Goal: Find contact information: Find contact information

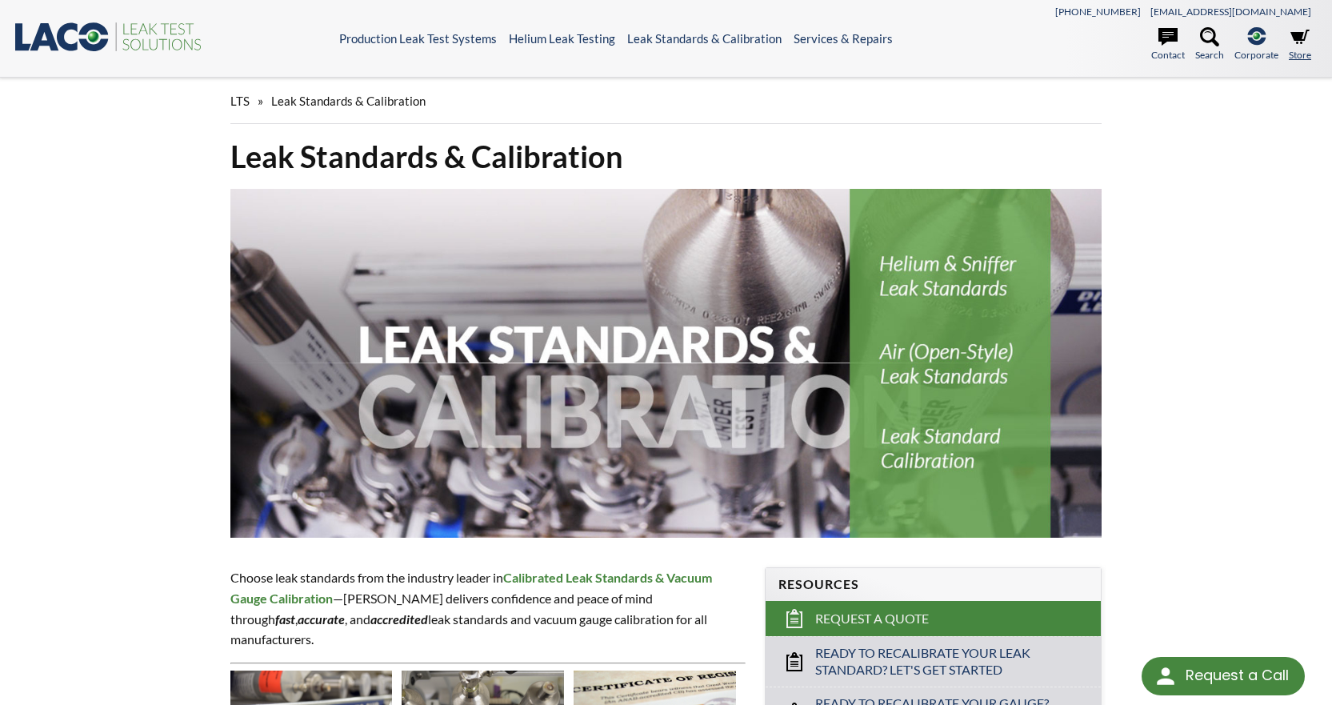
click at [1297, 42] on icon at bounding box center [1299, 36] width 19 height 19
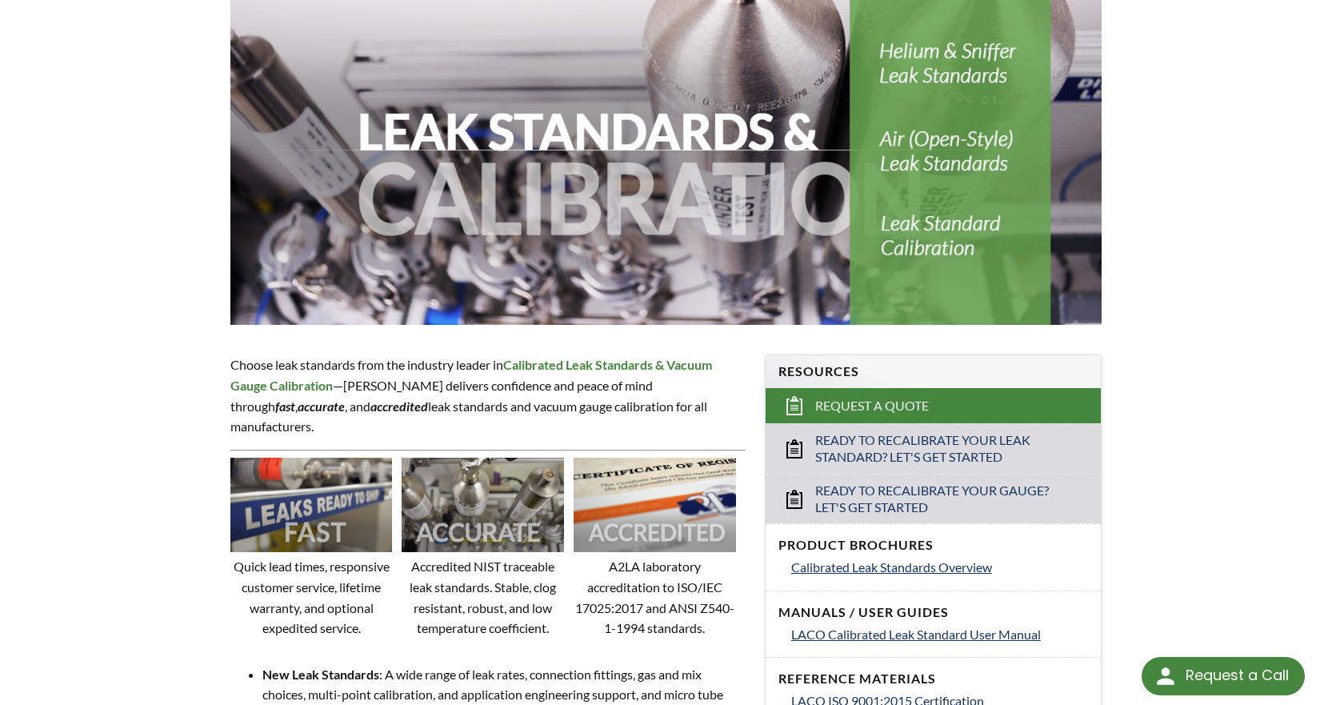
scroll to position [400, 0]
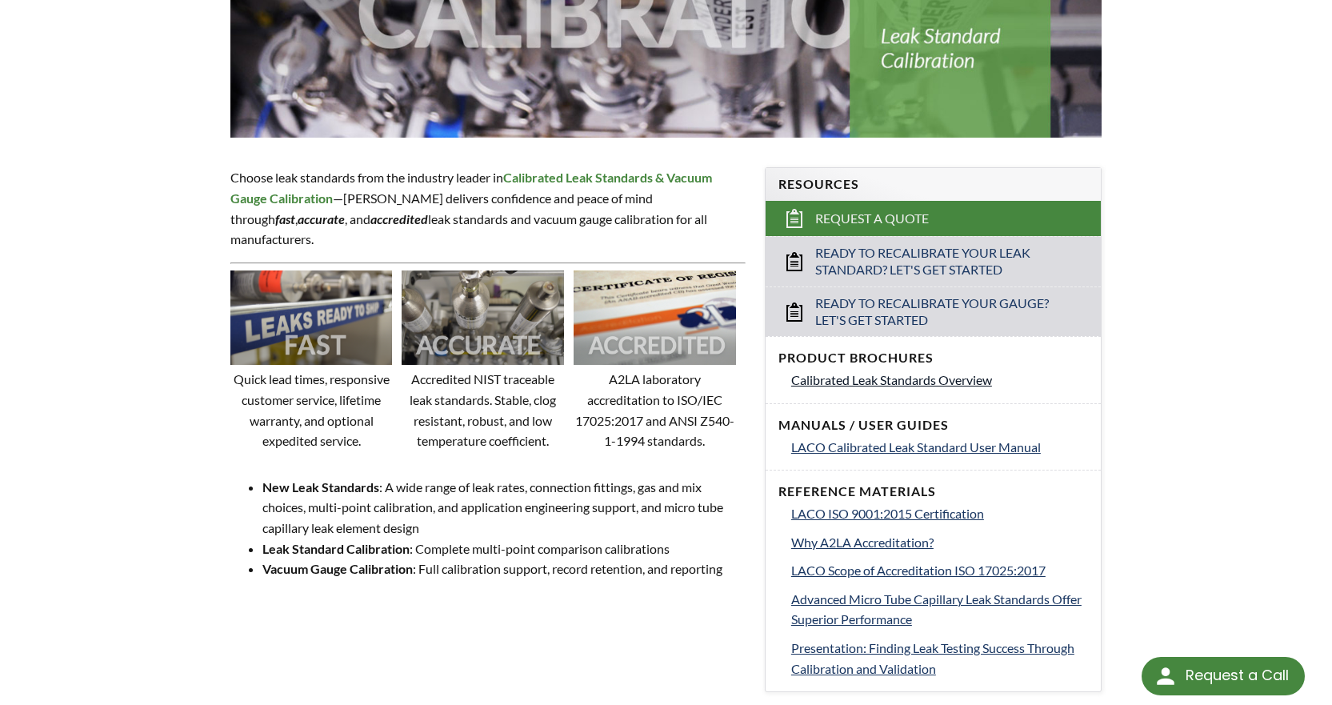
click at [879, 389] on link "Calibrated Leak Standards Overview" at bounding box center [939, 380] width 297 height 21
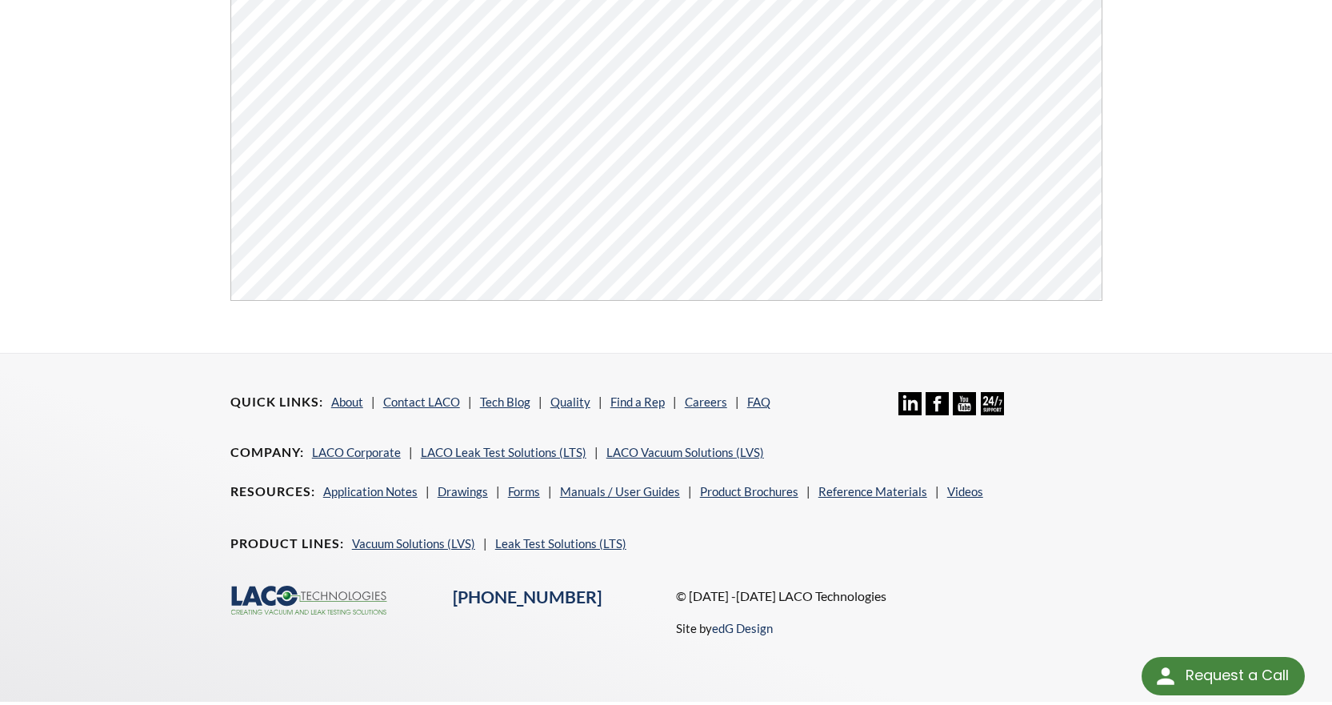
scroll to position [609, 0]
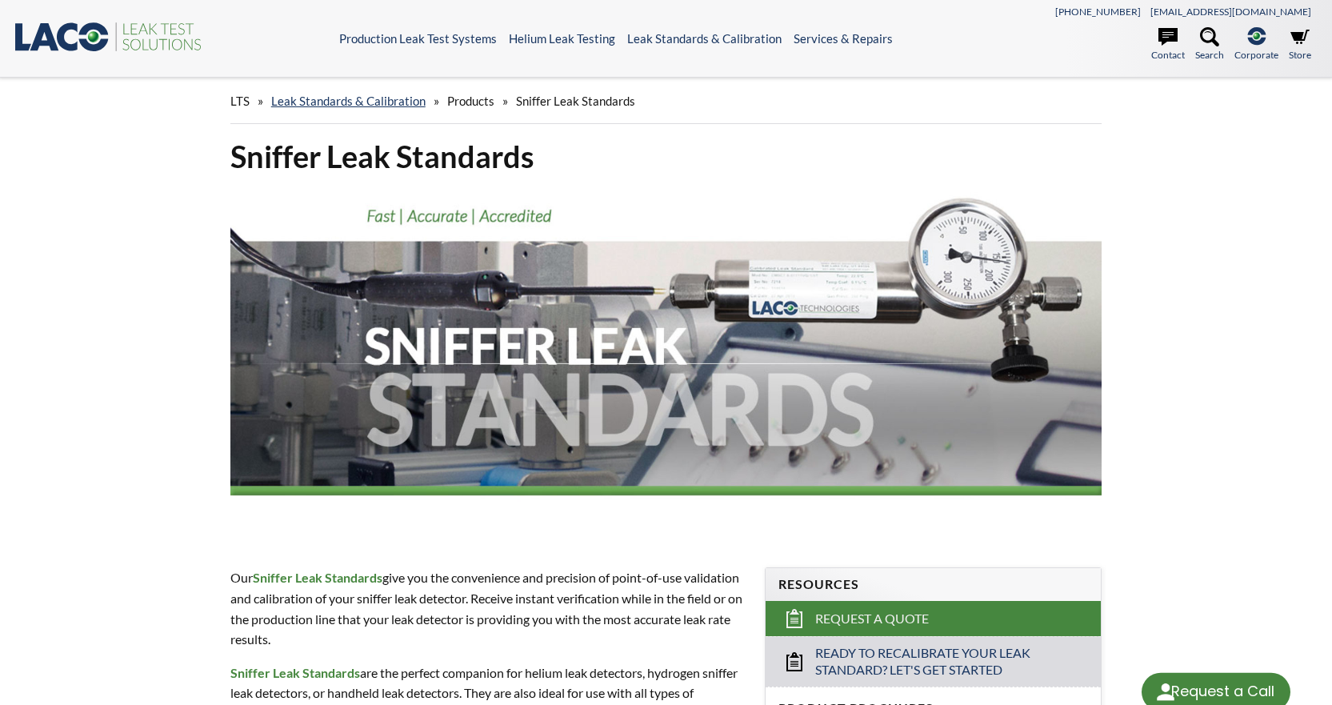
select select "Language Translate Widget"
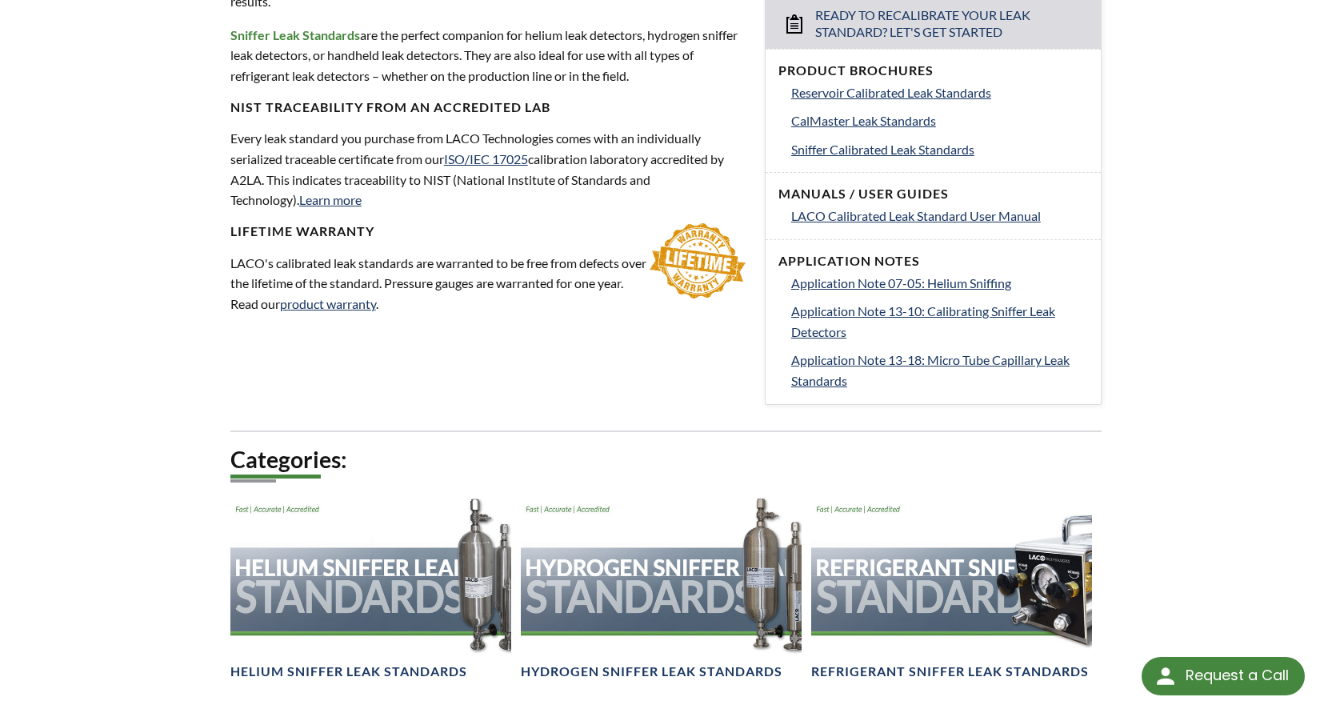
scroll to position [400, 0]
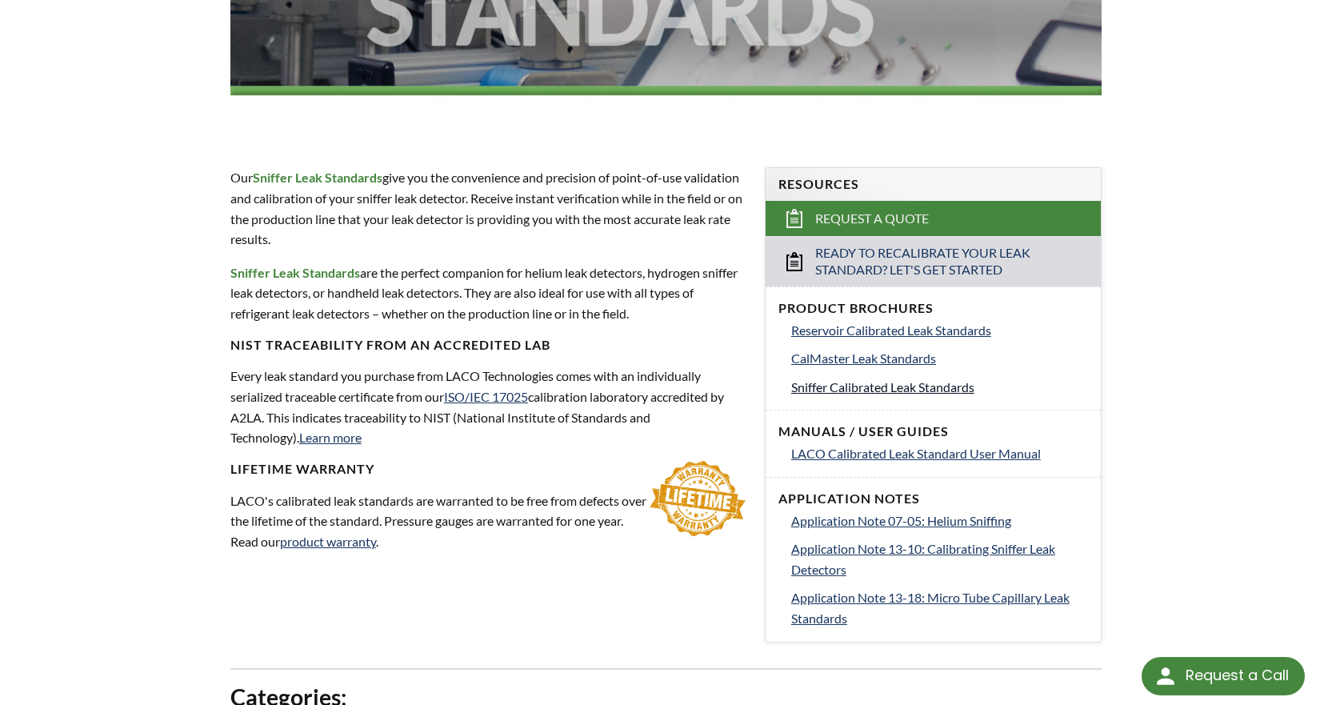
click at [942, 386] on span "Sniffer Calibrated Leak Standards" at bounding box center [882, 386] width 183 height 15
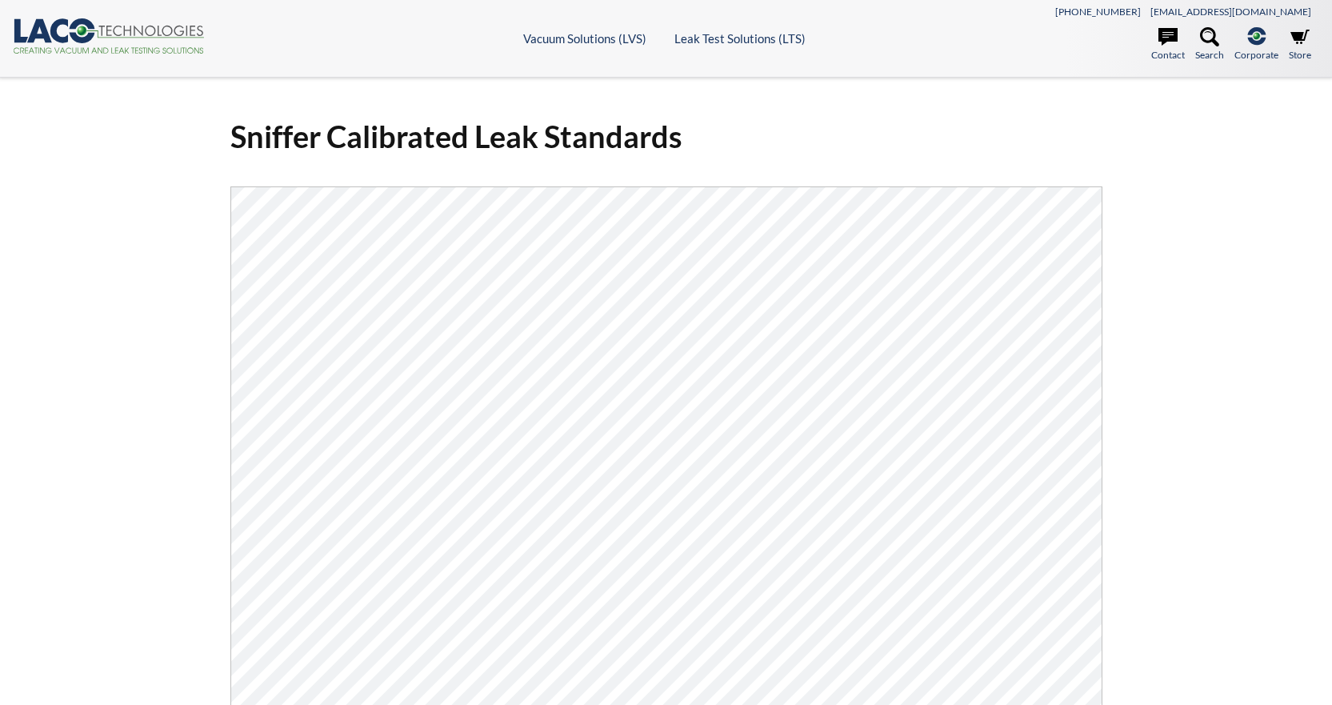
select select "Language Translate Widget"
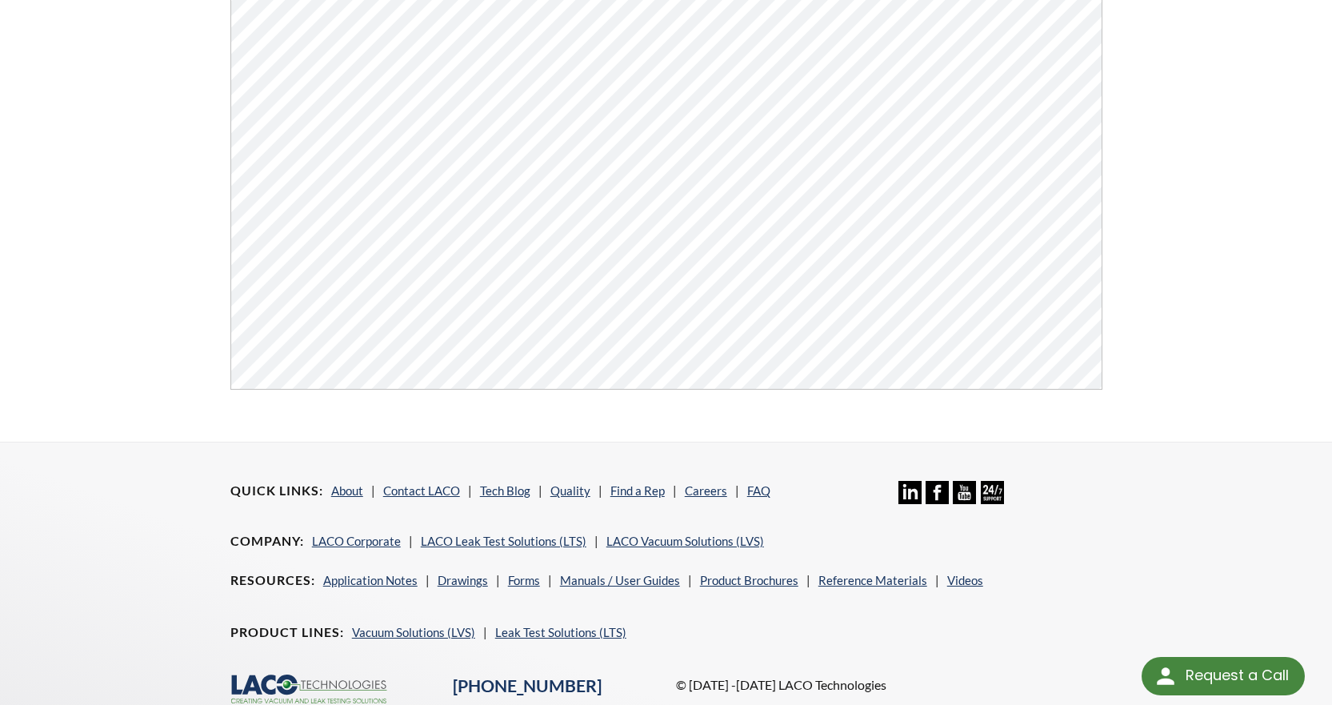
scroll to position [609, 0]
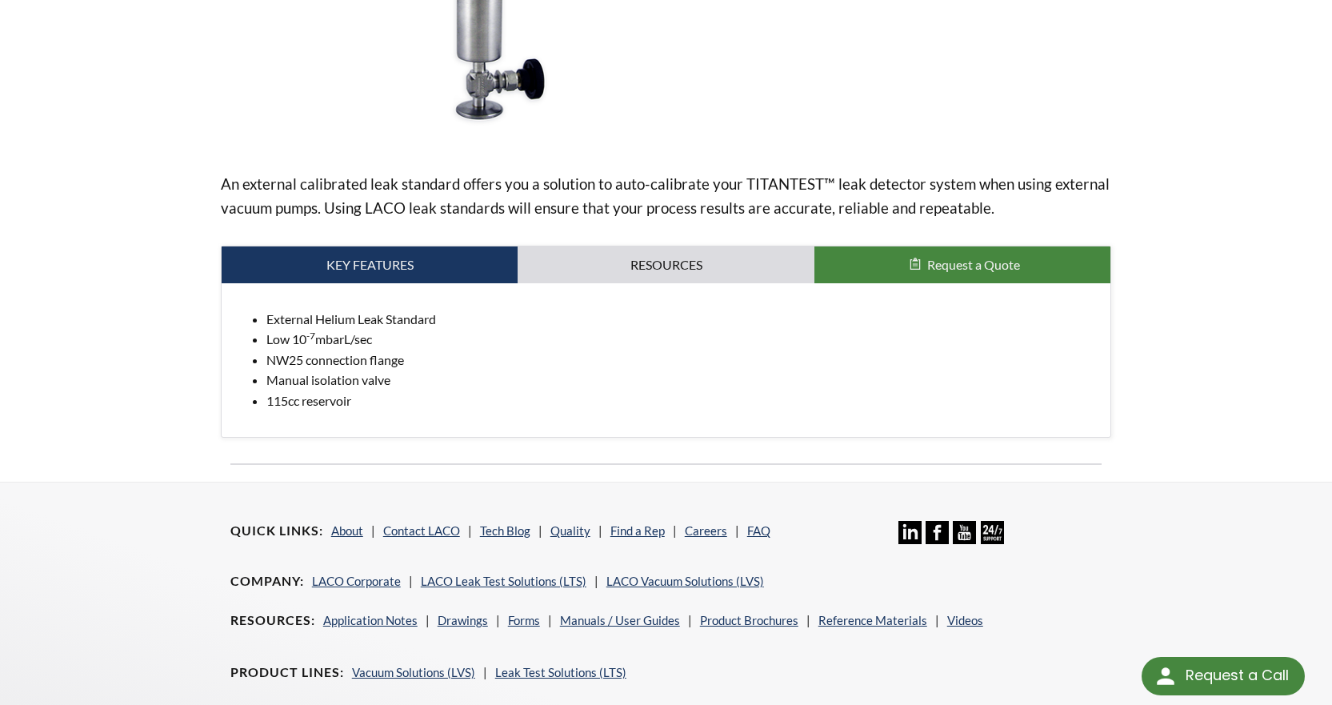
scroll to position [400, 0]
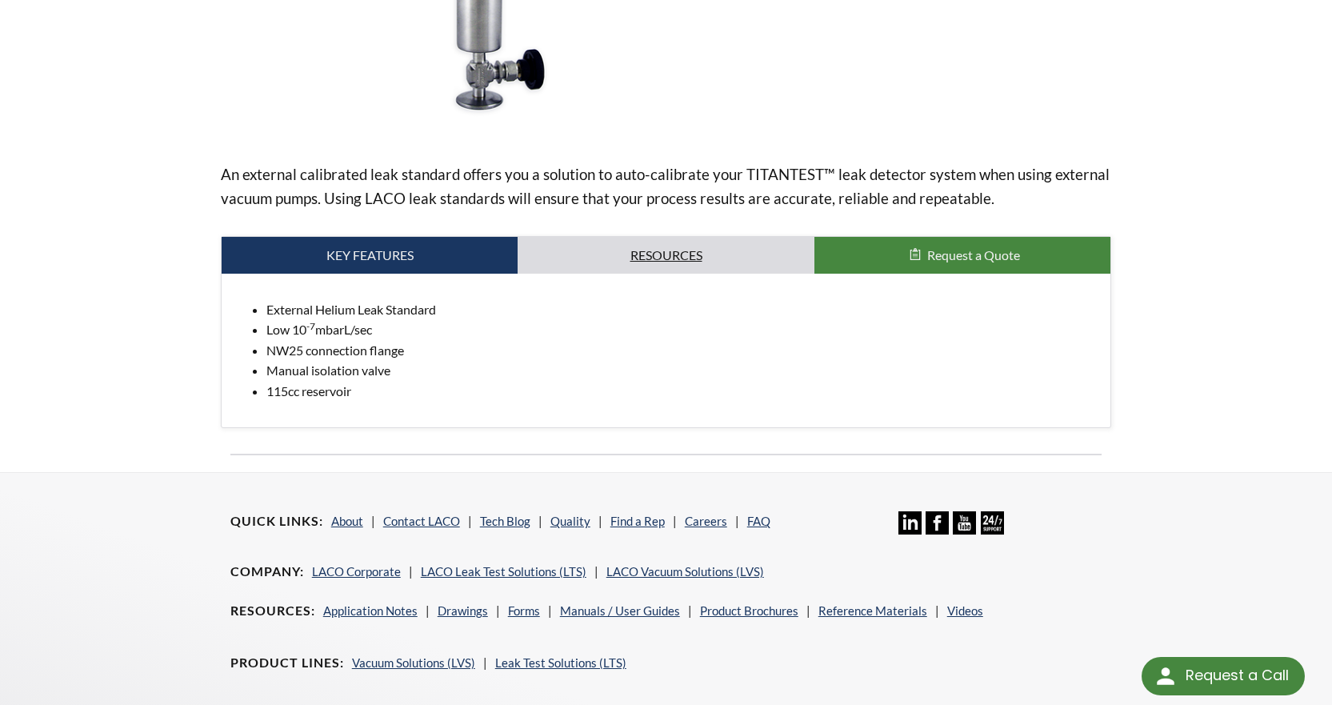
click at [642, 258] on link "Resources" at bounding box center [666, 255] width 297 height 37
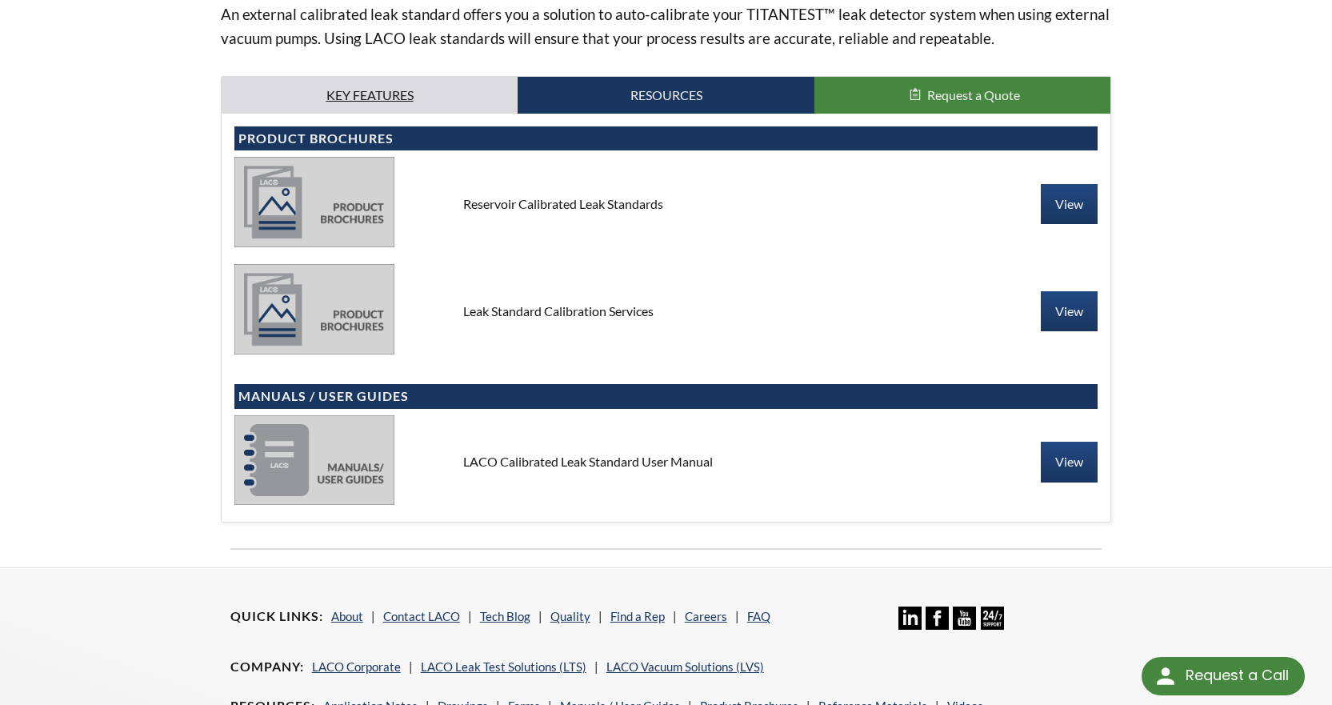
click at [361, 98] on link "Key Features" at bounding box center [370, 95] width 297 height 37
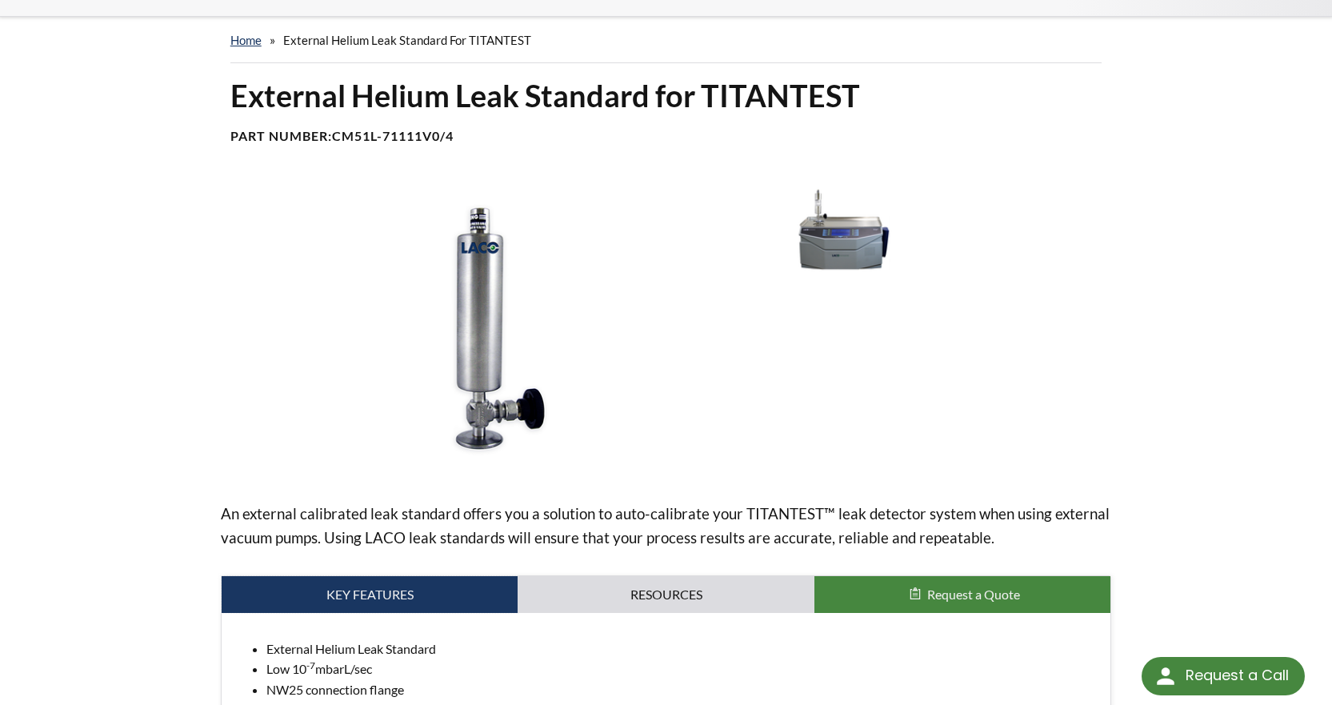
scroll to position [0, 0]
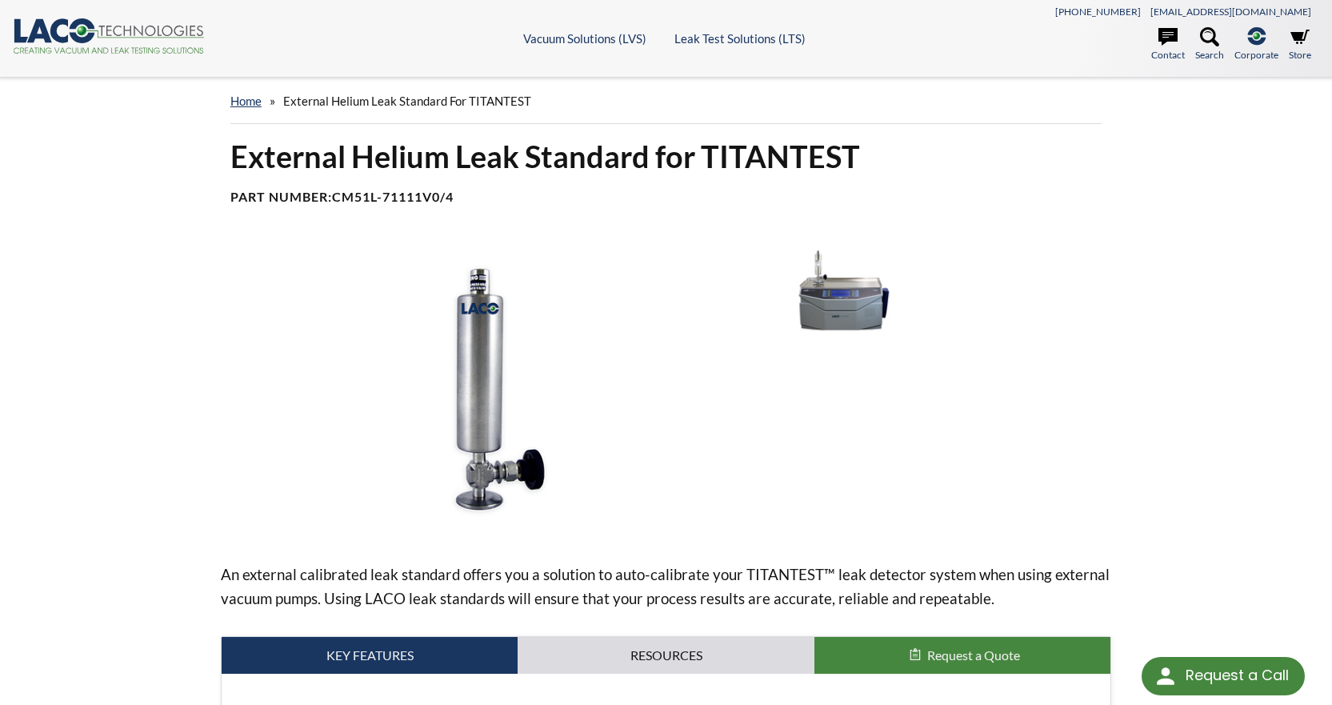
click at [73, 40] on icon ".cls-1{fill:#193661;}.cls-2{fill:#58595b;}.cls-3{fill:url(#radial-gradient);}.c…" at bounding box center [109, 35] width 192 height 35
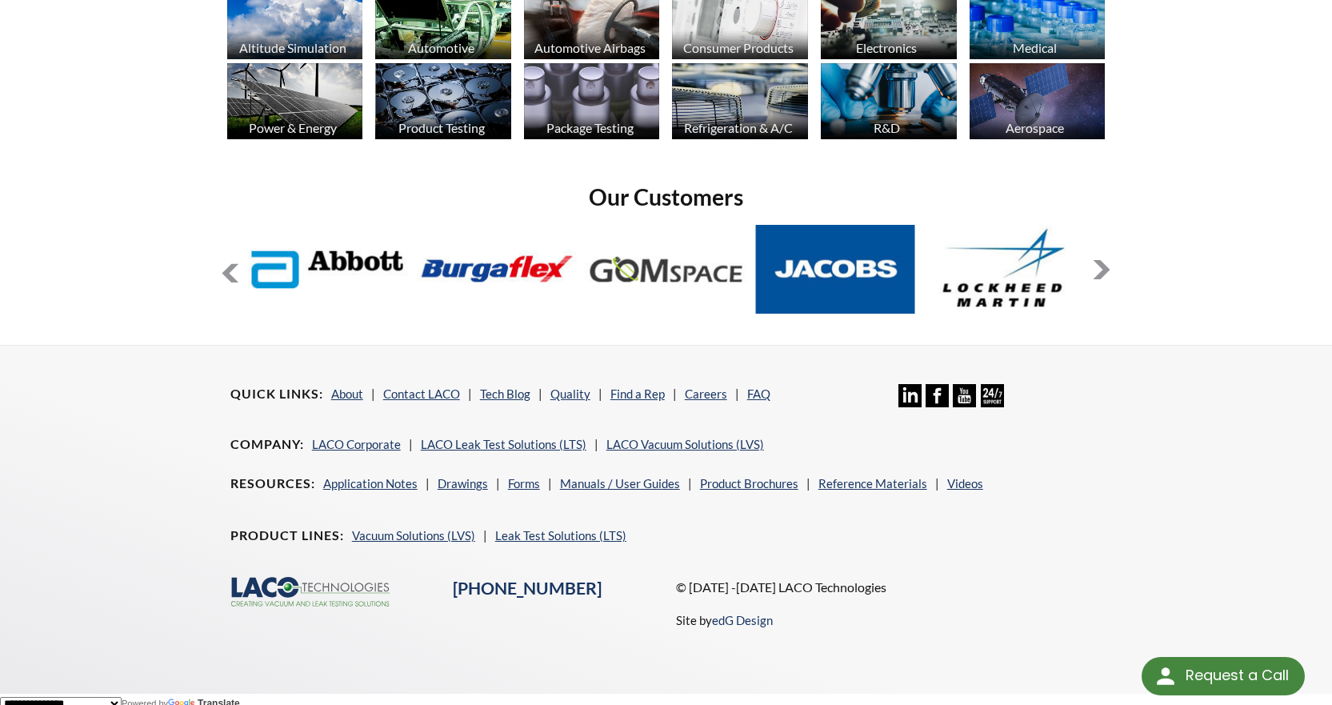
scroll to position [1265, 0]
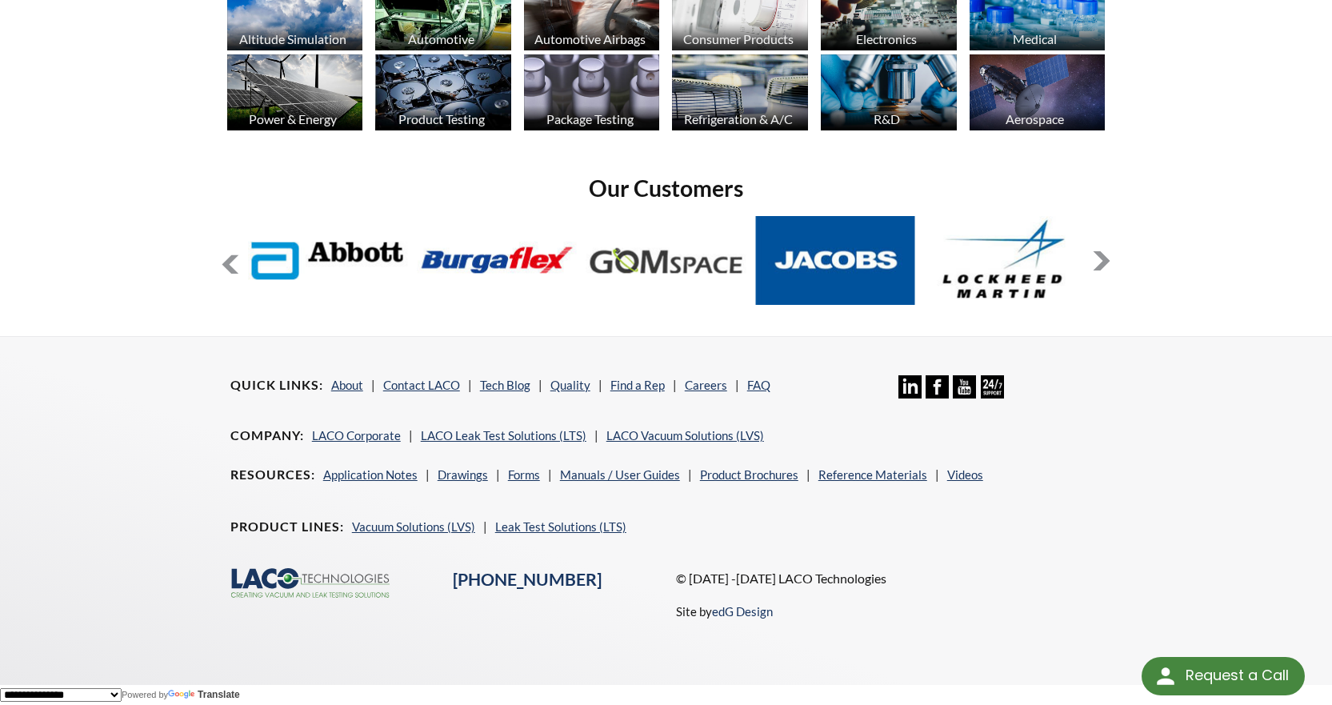
click at [1269, 667] on div "Request a Call" at bounding box center [1237, 675] width 103 height 37
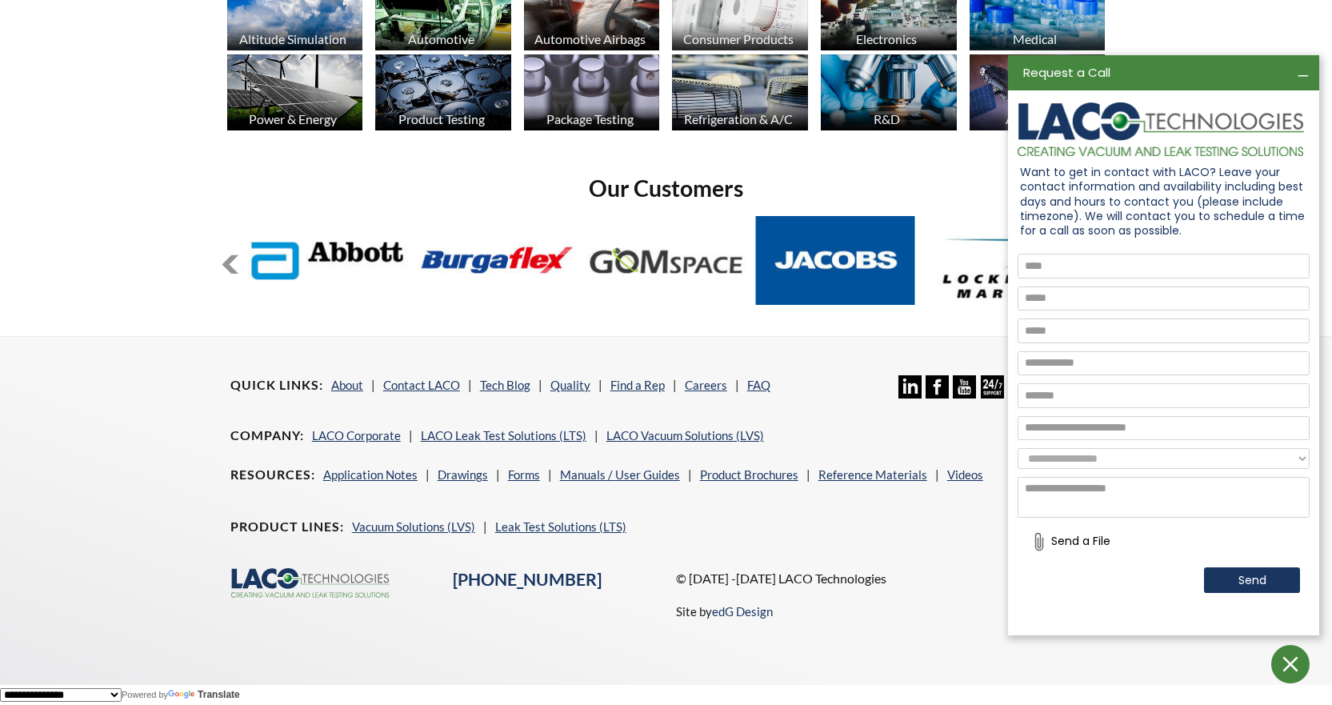
scroll to position [0, 0]
click at [1294, 63] on icon at bounding box center [1301, 72] width 19 height 19
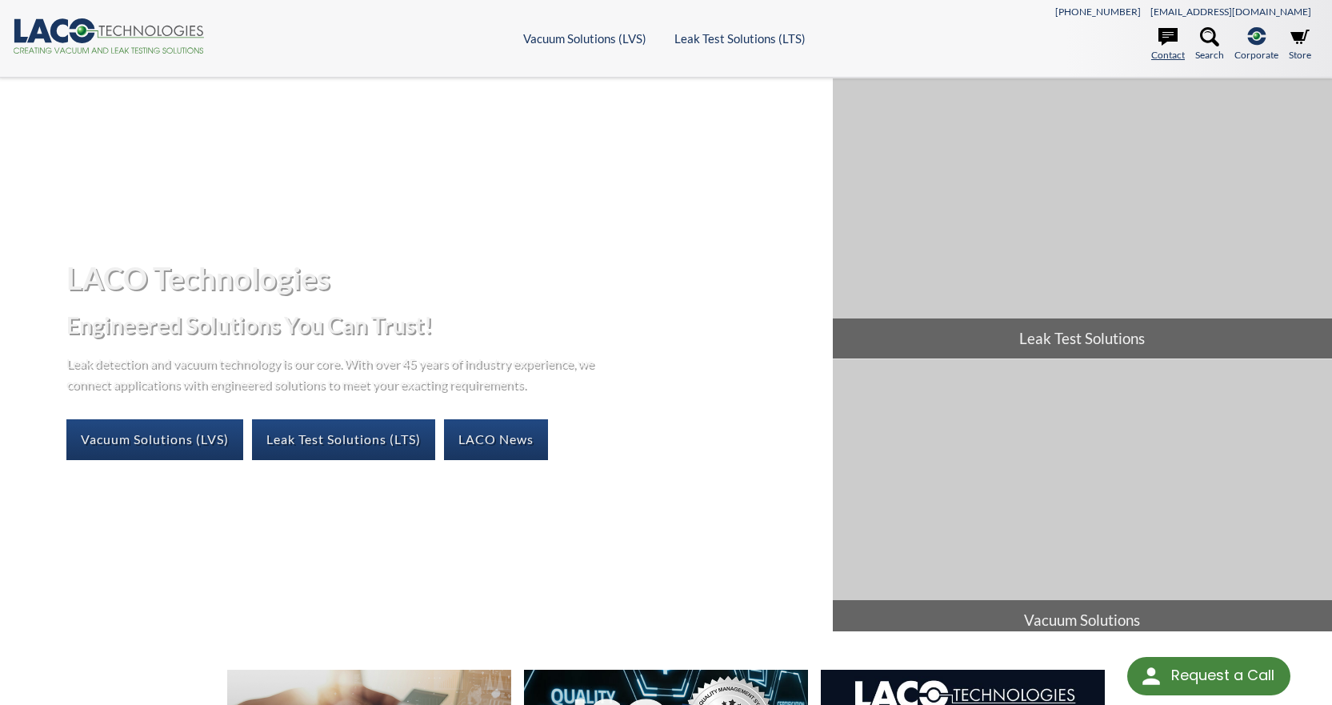
click at [1178, 44] on link "Contact" at bounding box center [1168, 44] width 34 height 35
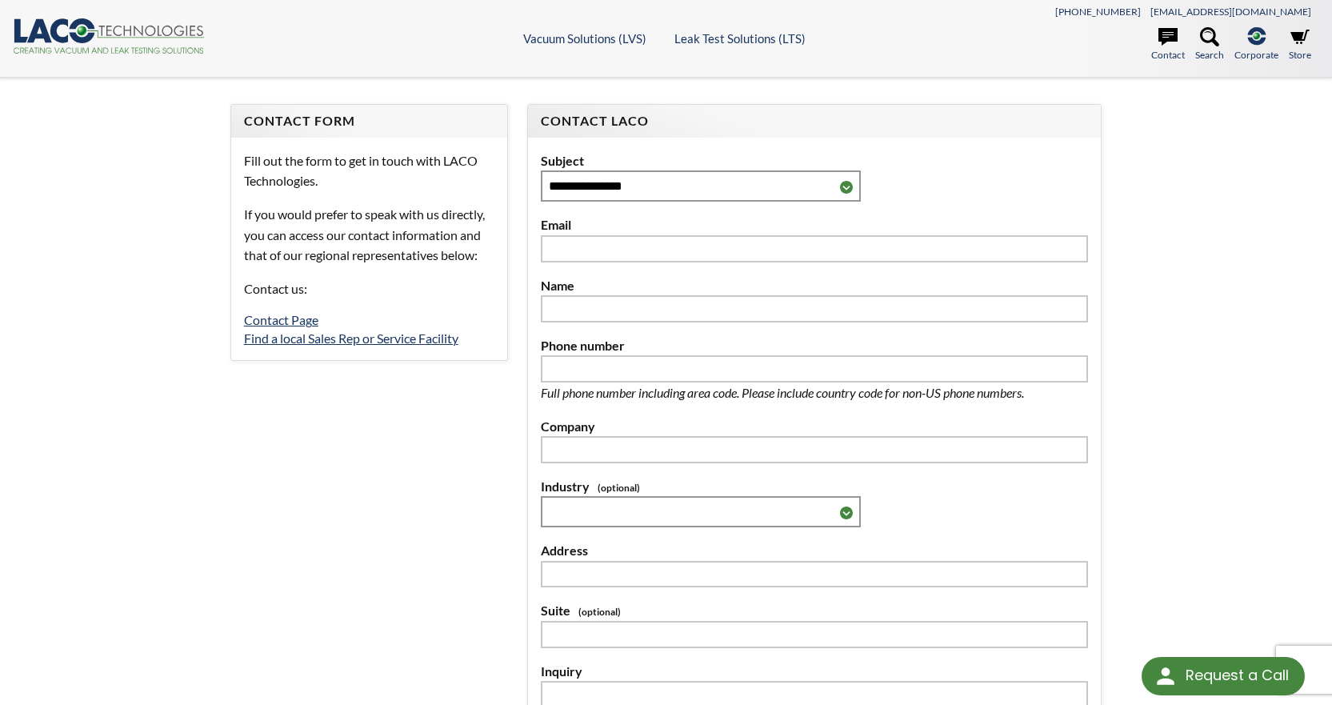
click at [360, 191] on div "Fill out the form to get in touch with LACO Technologies. If you would prefer t…" at bounding box center [369, 249] width 276 height 222
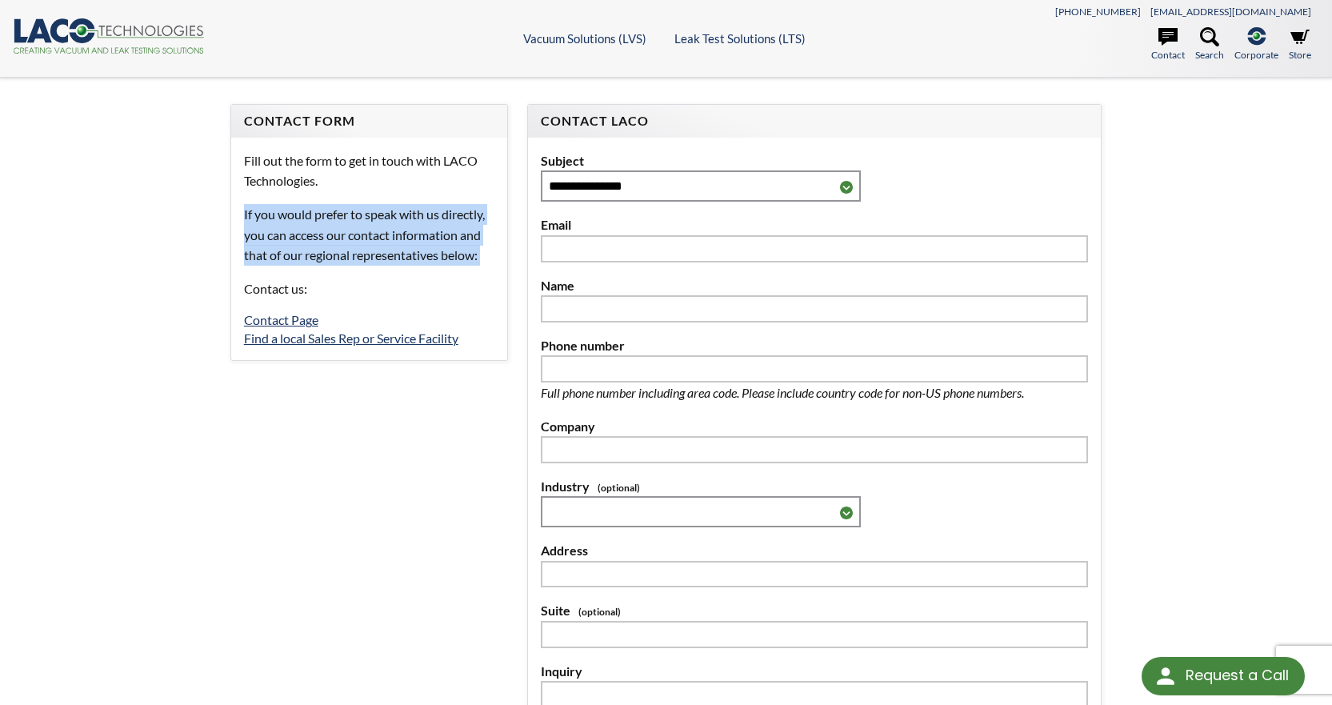
click at [360, 191] on div "Fill out the form to get in touch with LACO Technologies. If you would prefer t…" at bounding box center [369, 249] width 276 height 222
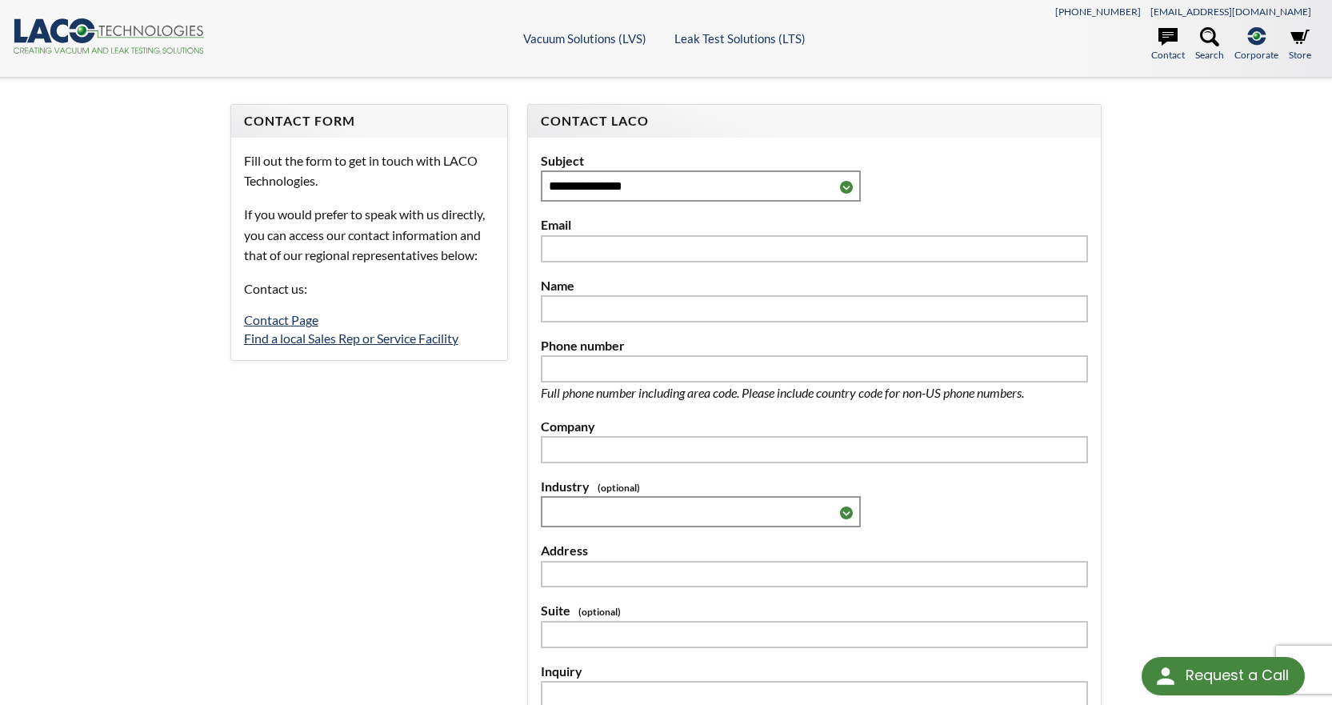
click at [286, 163] on p "Fill out the form to get in touch with LACO Technologies." at bounding box center [369, 170] width 250 height 41
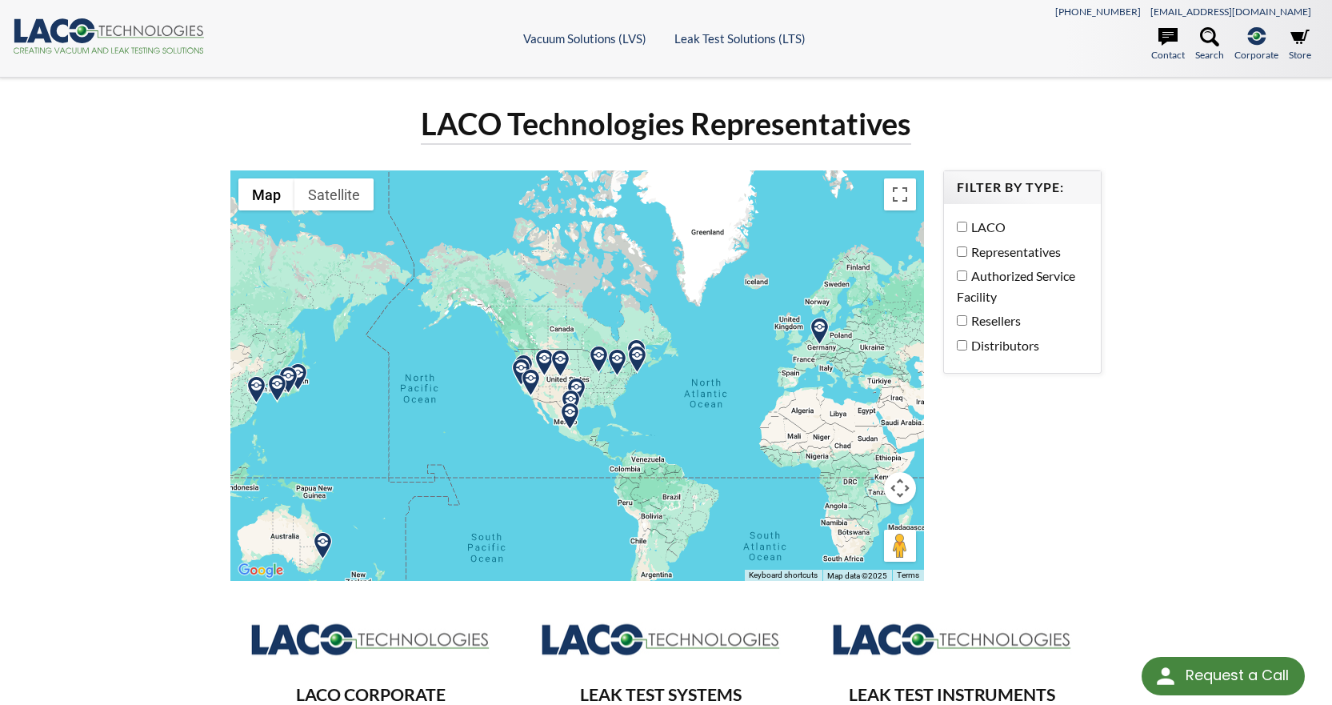
click at [986, 289] on label "Authorized Service Facility" at bounding box center [1019, 286] width 124 height 41
click at [1006, 254] on label "Representatives" at bounding box center [1019, 252] width 124 height 21
click at [984, 230] on label "LACO" at bounding box center [1019, 227] width 124 height 21
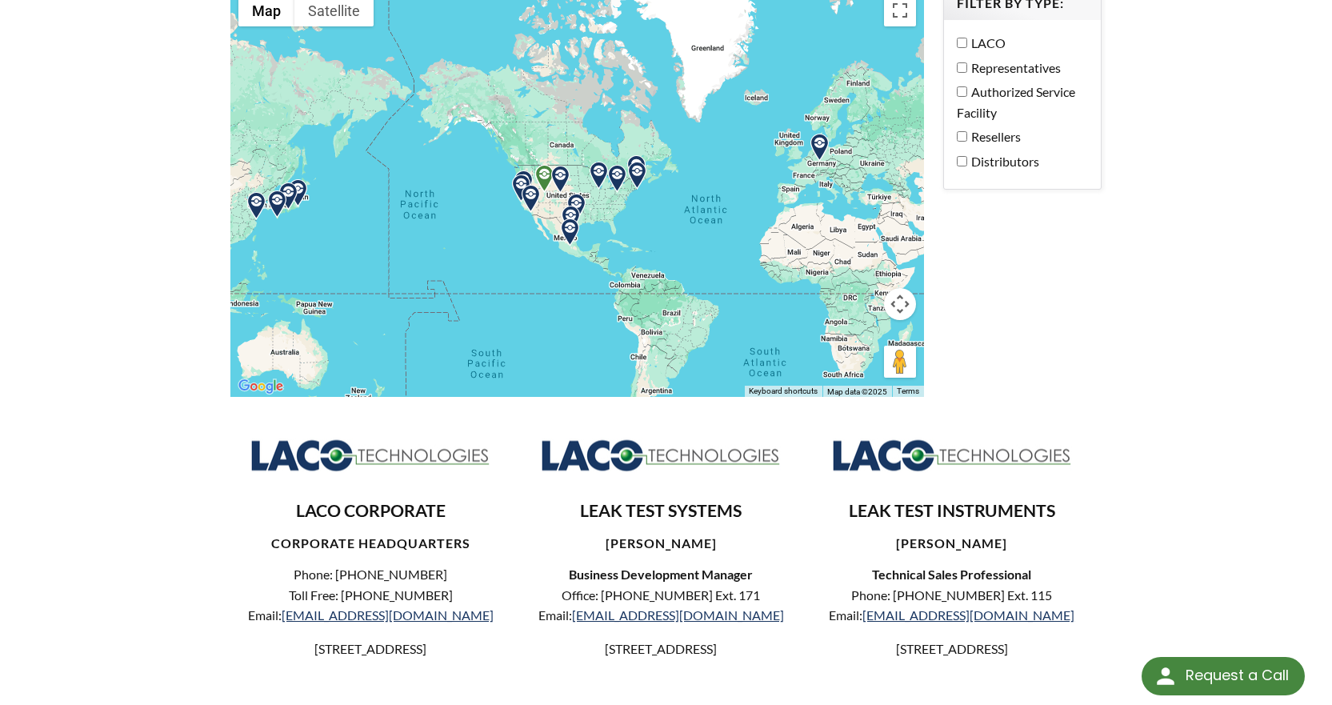
scroll to position [240, 0]
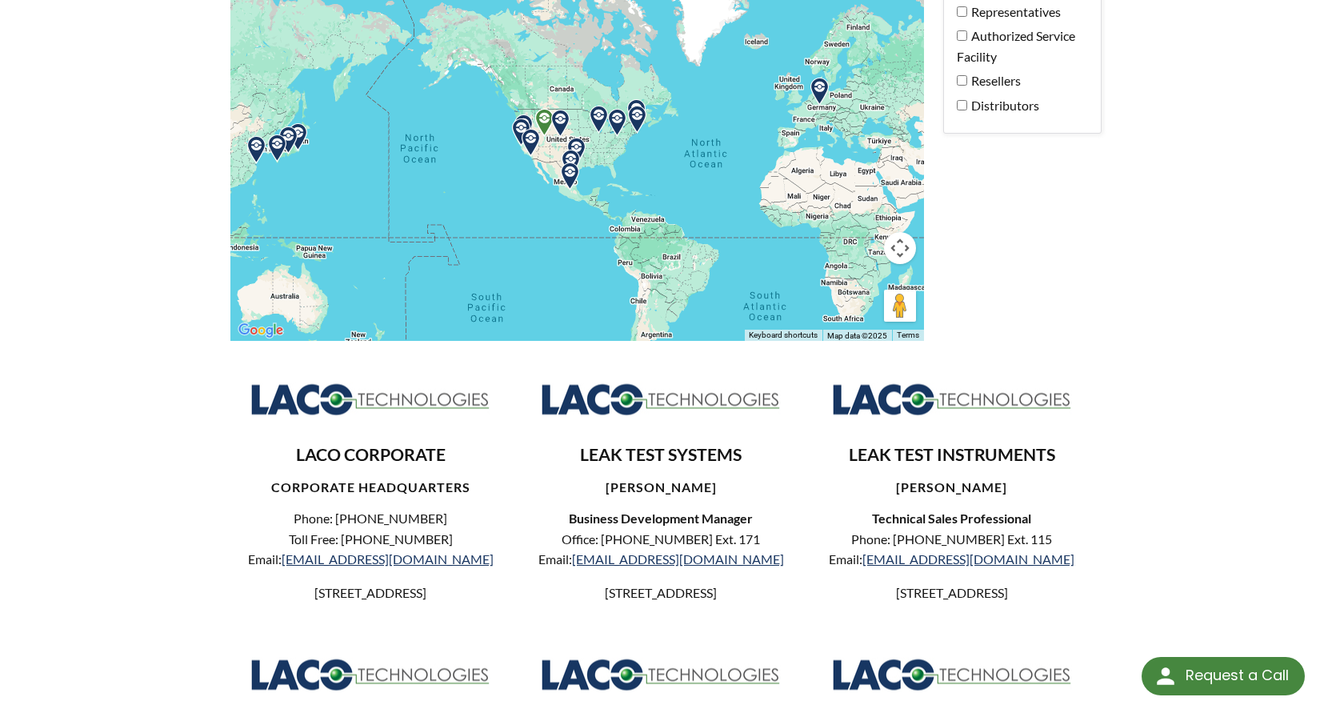
click at [598, 118] on img at bounding box center [599, 120] width 28 height 28
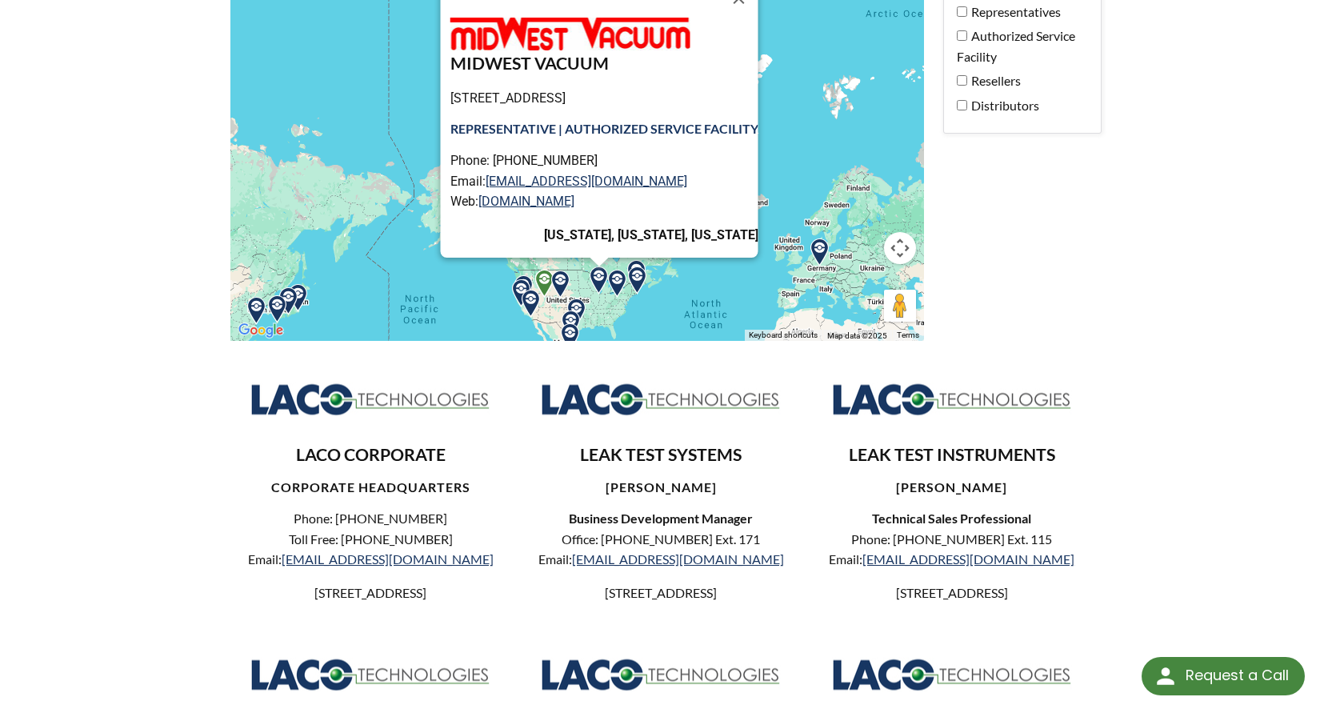
scroll to position [0, 0]
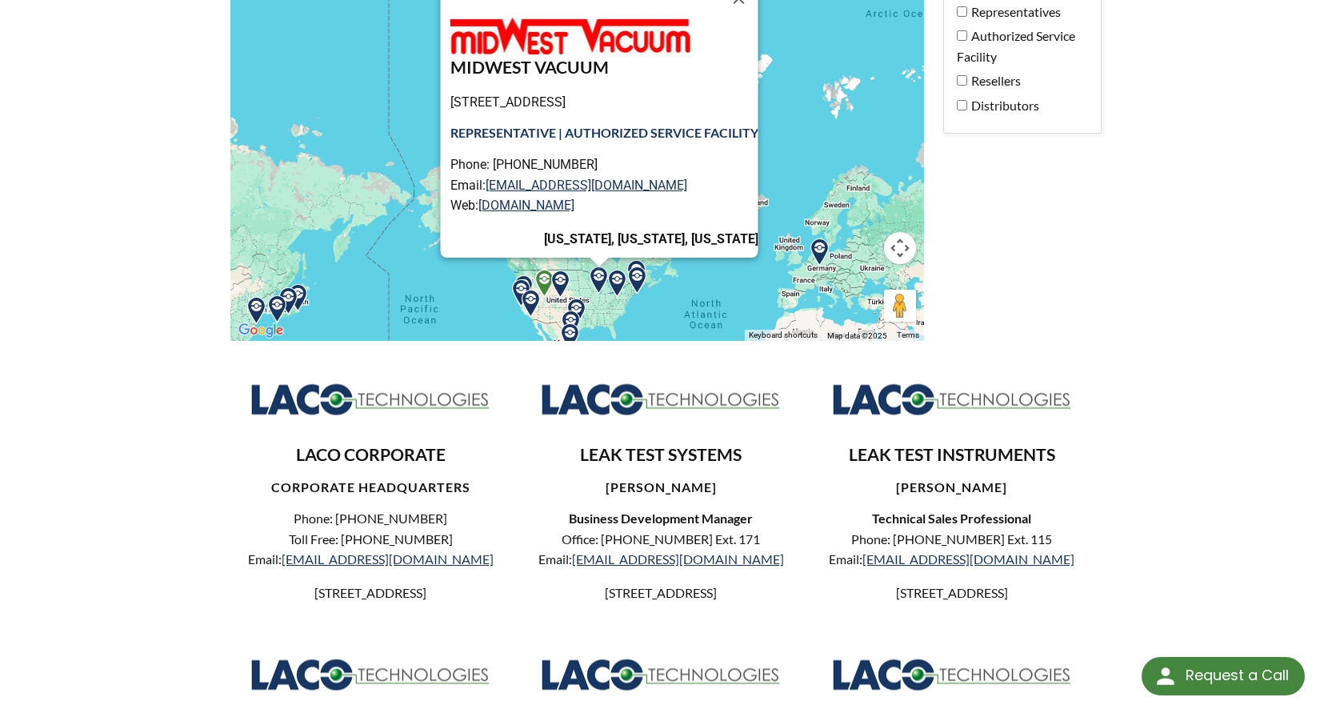
click at [571, 160] on p "Phone: 630-323-5399 Email: sales@midwestvacuum.com Web: www.midwestvacuum.com" at bounding box center [604, 185] width 308 height 62
click at [609, 273] on img at bounding box center [617, 284] width 28 height 28
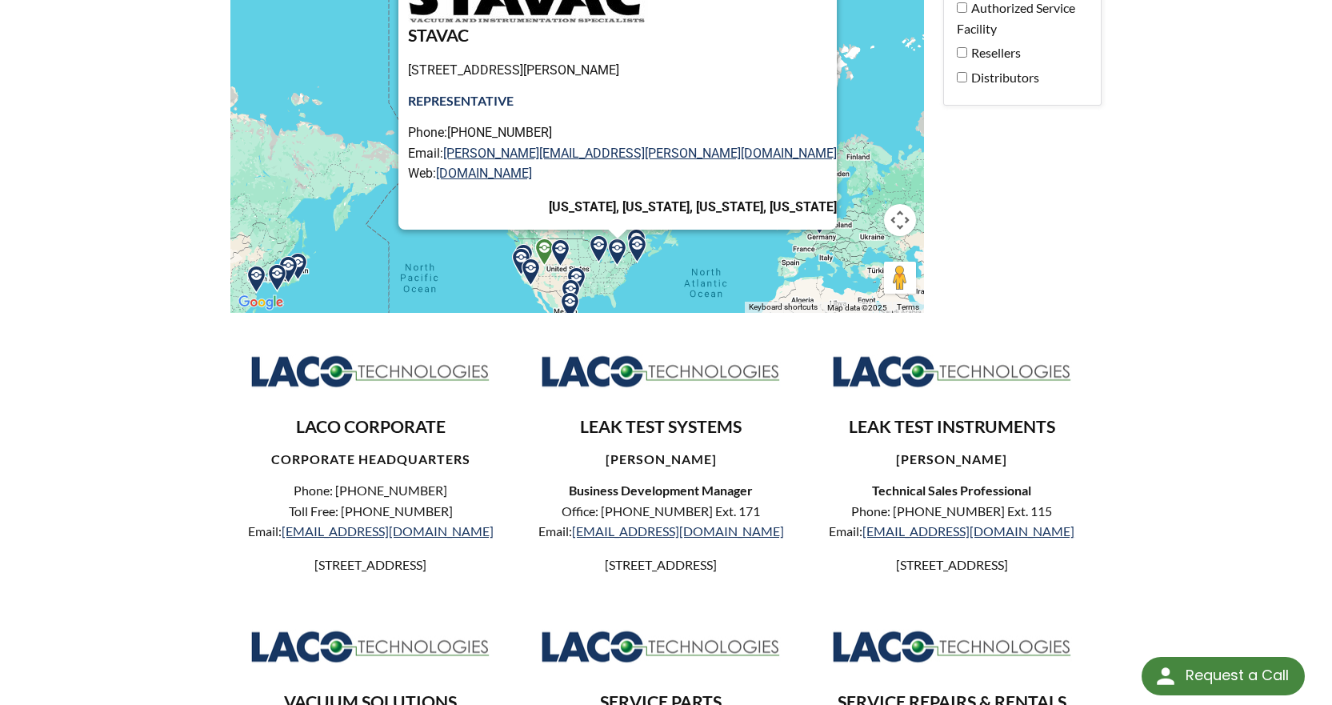
scroll to position [240, 0]
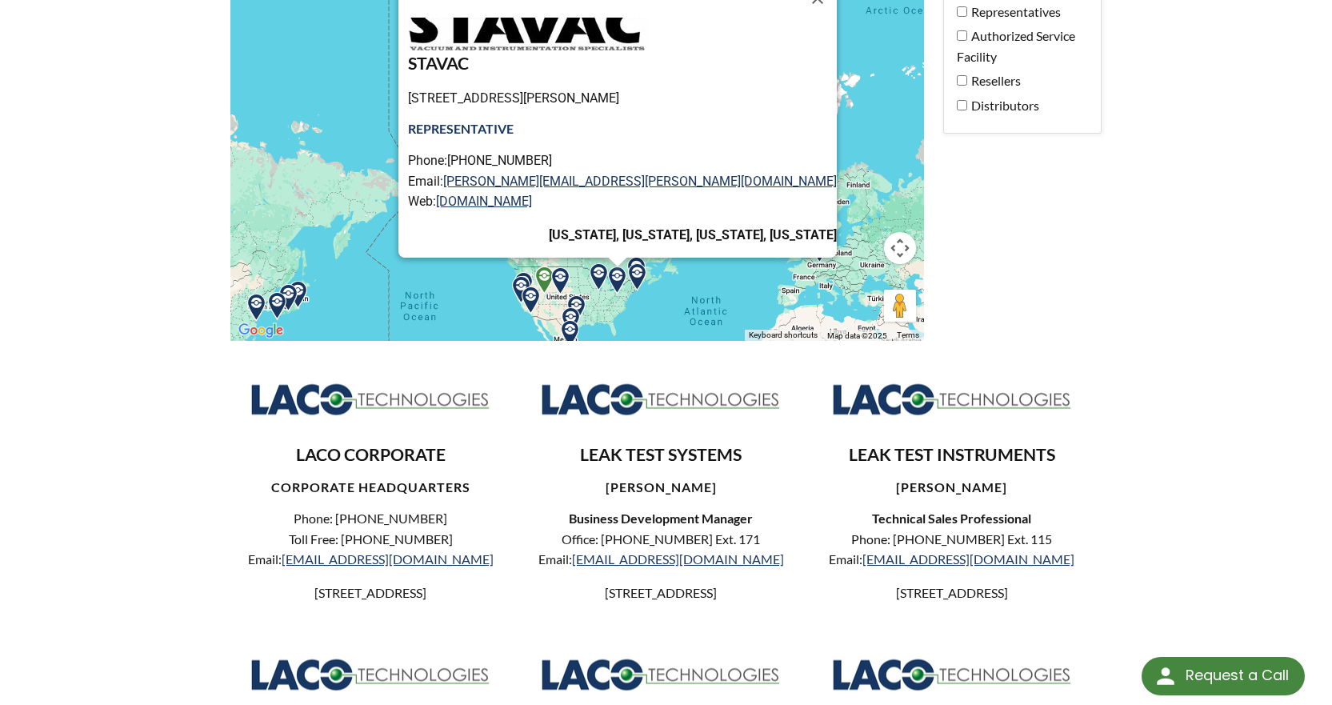
click at [612, 201] on p "Phone:724-882-0122 Email: dave@stavac.com Web: www.stavac.com" at bounding box center [622, 181] width 429 height 62
click at [532, 197] on link "www.stavac.com" at bounding box center [484, 201] width 96 height 15
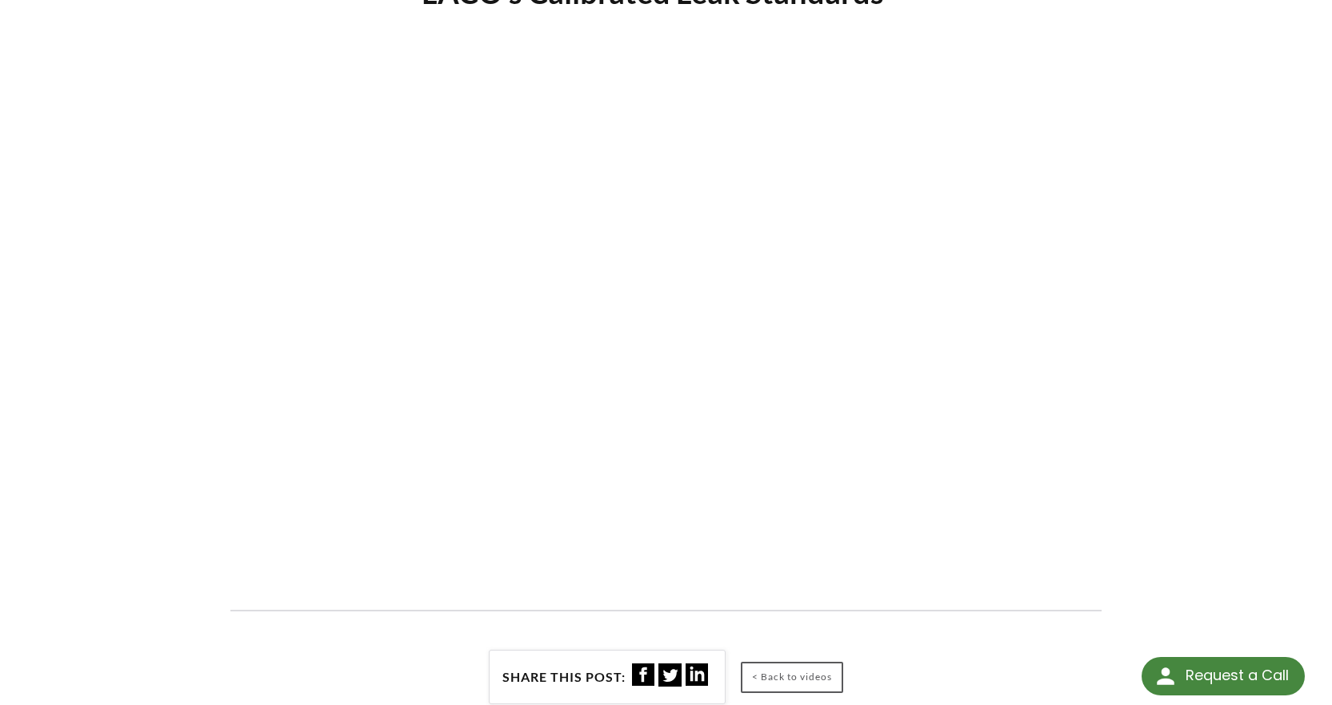
scroll to position [160, 0]
